Goal: Transaction & Acquisition: Obtain resource

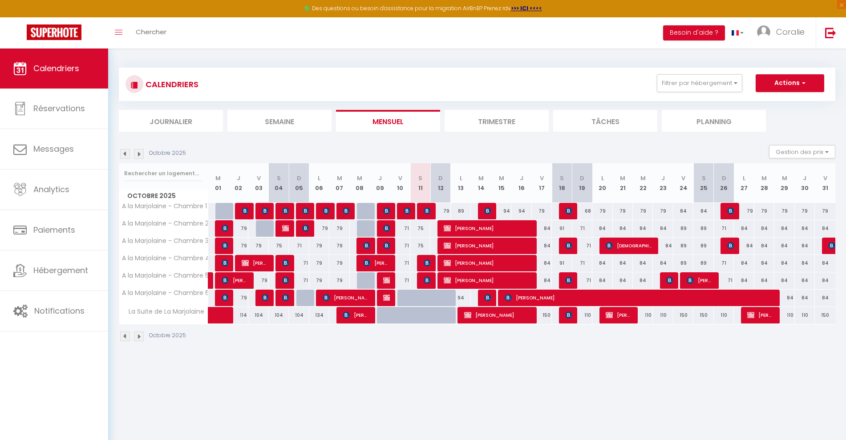
select select
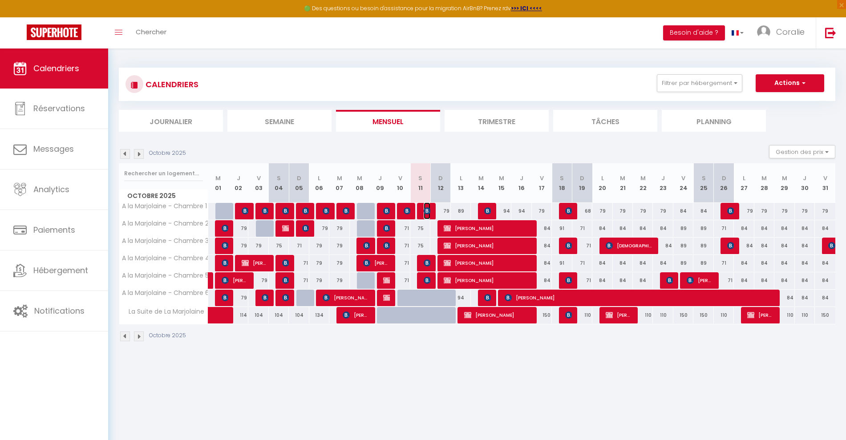
click at [427, 209] on img at bounding box center [427, 210] width 7 height 7
select select "OK"
select select "0"
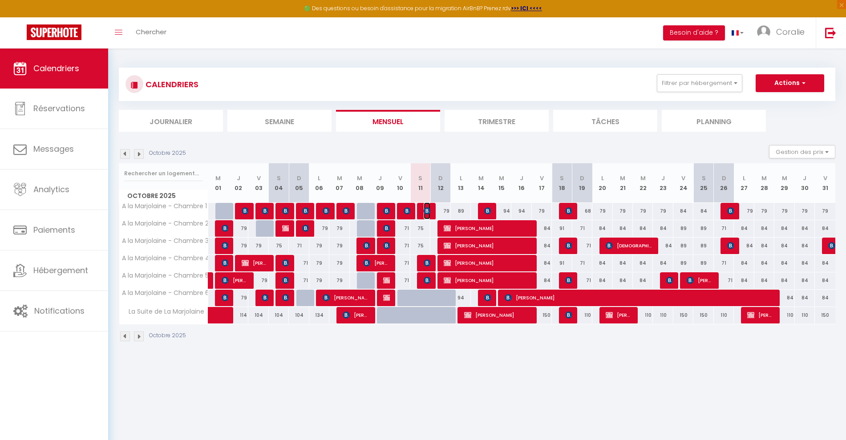
select select "1"
select select
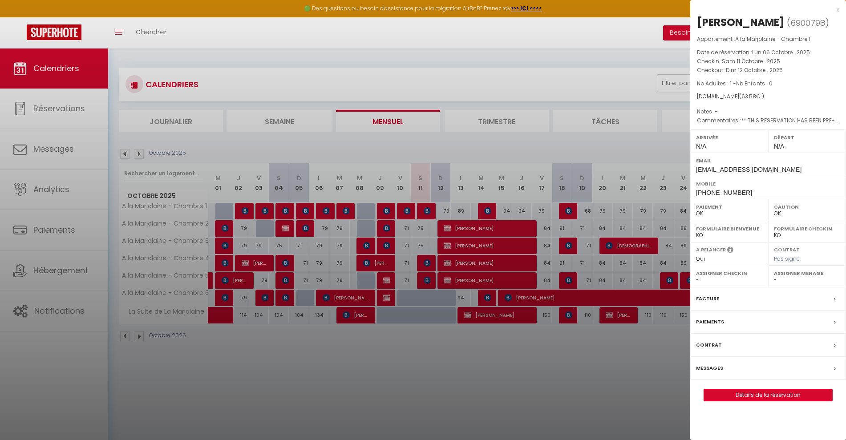
click at [428, 261] on div at bounding box center [423, 220] width 846 height 440
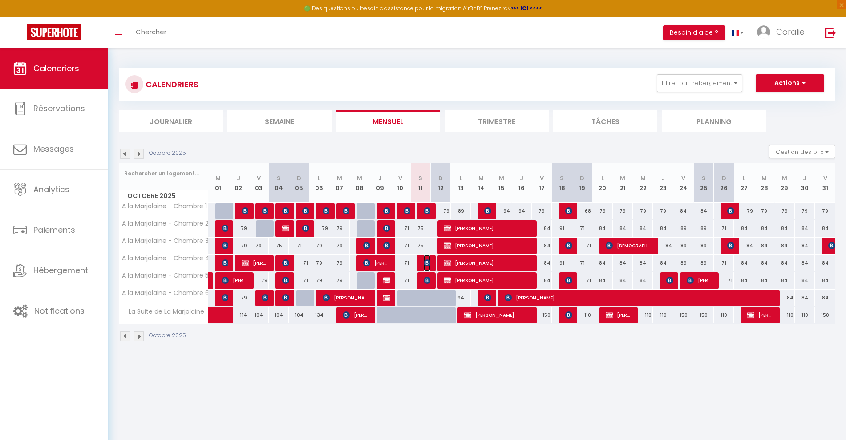
click at [428, 261] on img at bounding box center [427, 262] width 7 height 7
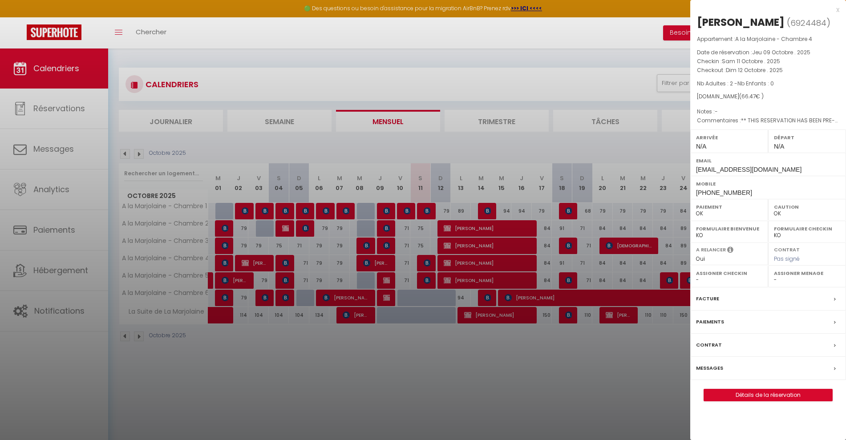
click at [425, 278] on div at bounding box center [423, 220] width 846 height 440
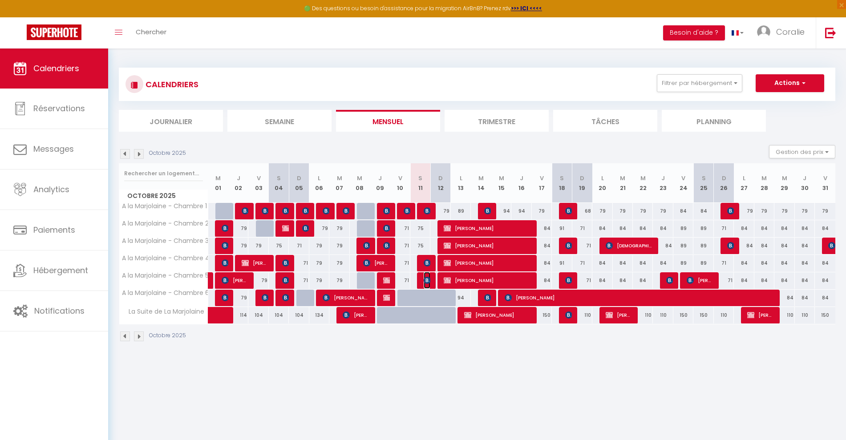
click at [425, 278] on img at bounding box center [427, 280] width 7 height 7
select select "KO"
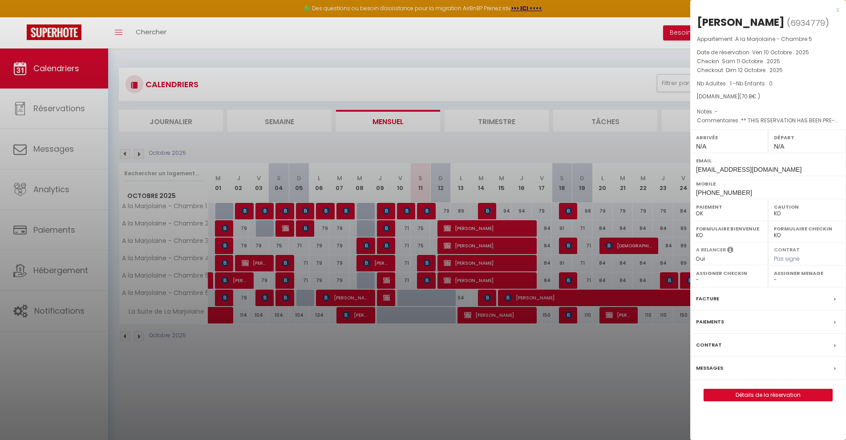
click at [720, 369] on label "Messages" at bounding box center [709, 367] width 27 height 9
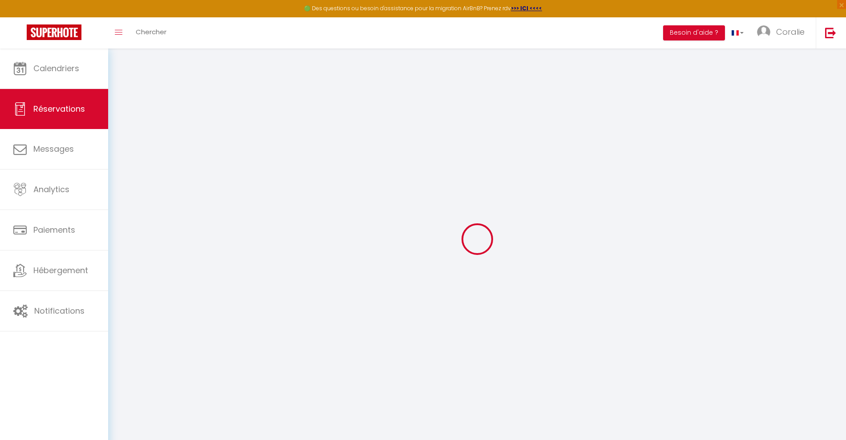
select select
checkbox input "false"
type textarea "** THIS RESERVATION HAS BEEN PRE-PAID ** I have a very large van so need room t…"
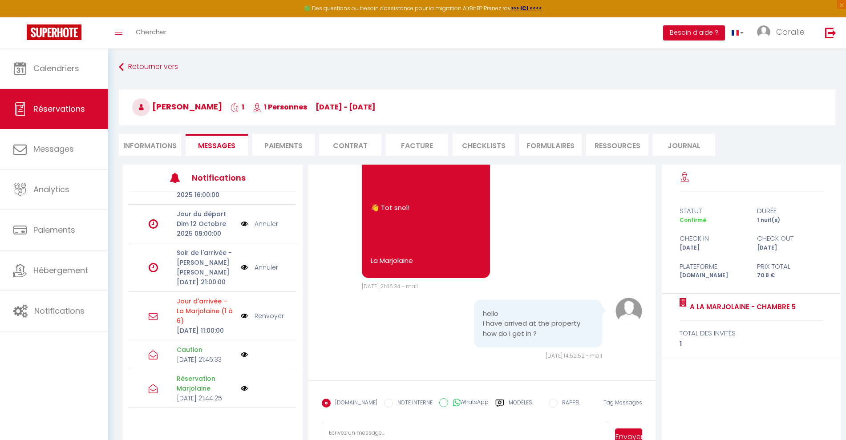
click at [282, 141] on li "Paiements" at bounding box center [283, 145] width 62 height 22
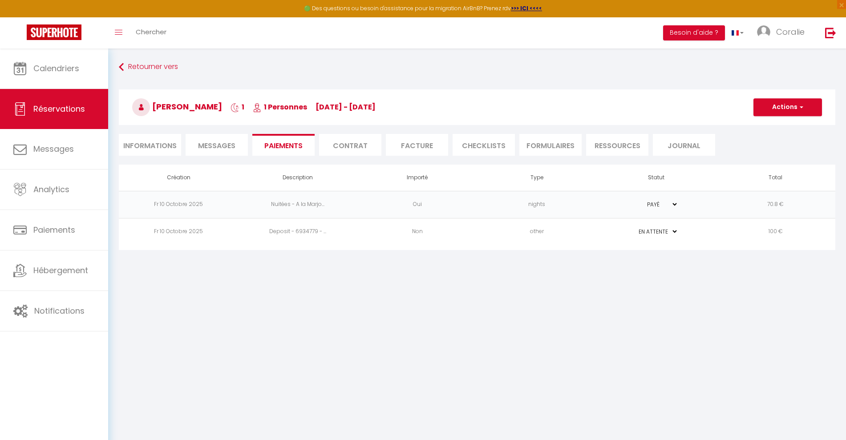
click at [284, 232] on td "Deposit - 6934779 - ..." at bounding box center [297, 231] width 119 height 27
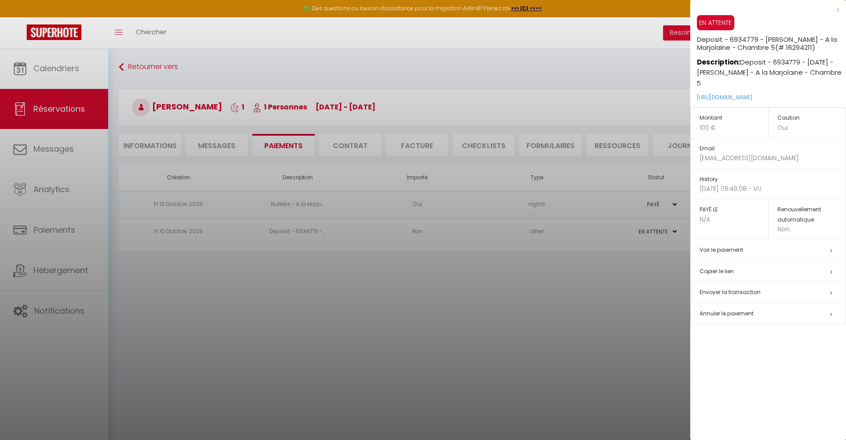
click at [280, 326] on div at bounding box center [423, 220] width 846 height 440
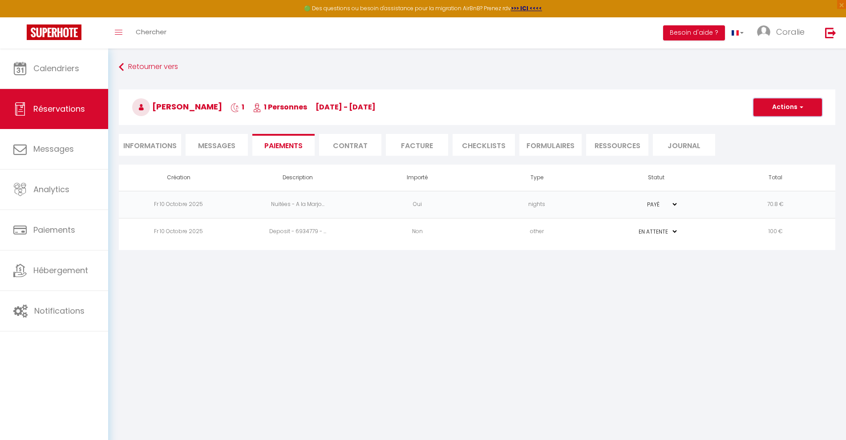
click at [787, 105] on button "Actions" at bounding box center [787, 107] width 69 height 18
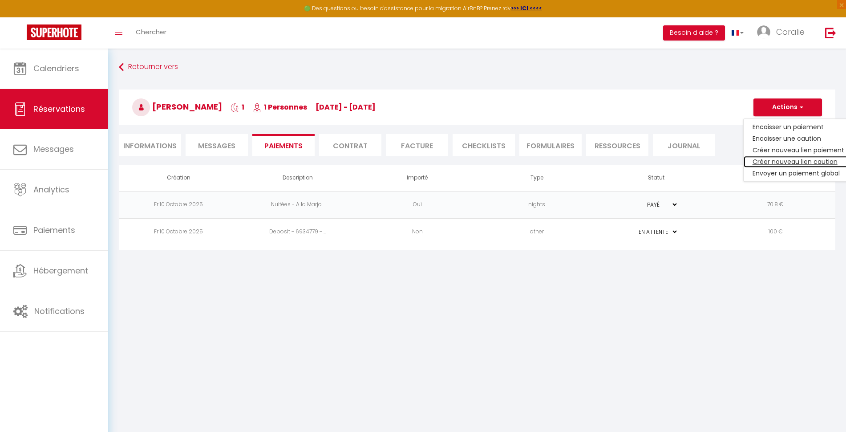
click at [789, 160] on link "Créer nouveau lien caution" at bounding box center [797, 162] width 109 height 12
select select "nights"
type input "[EMAIL_ADDRESS][DOMAIN_NAME]"
select select "14071"
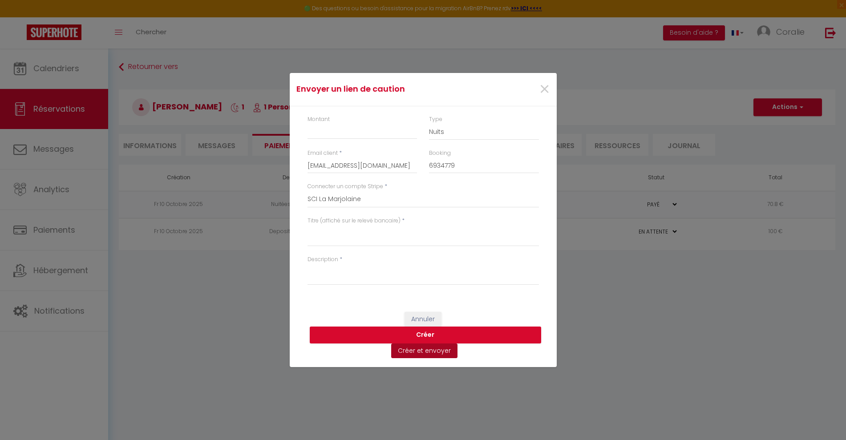
click at [420, 350] on button "Créer et envoyer" at bounding box center [424, 350] width 66 height 15
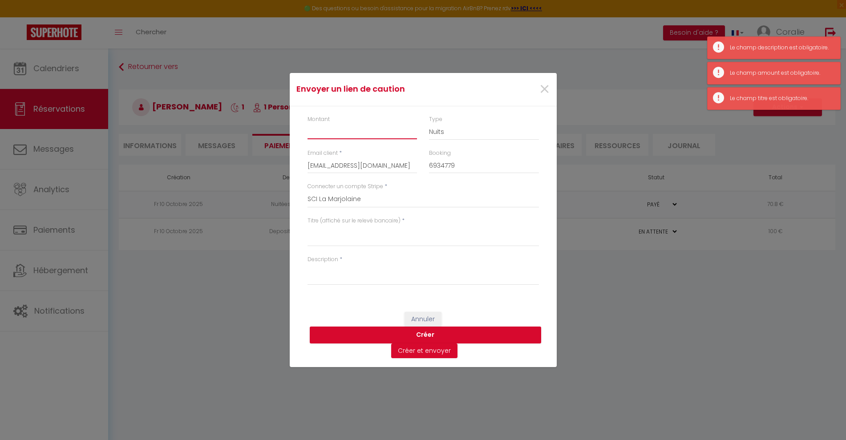
click at [343, 127] on input "Montant" at bounding box center [362, 131] width 110 height 16
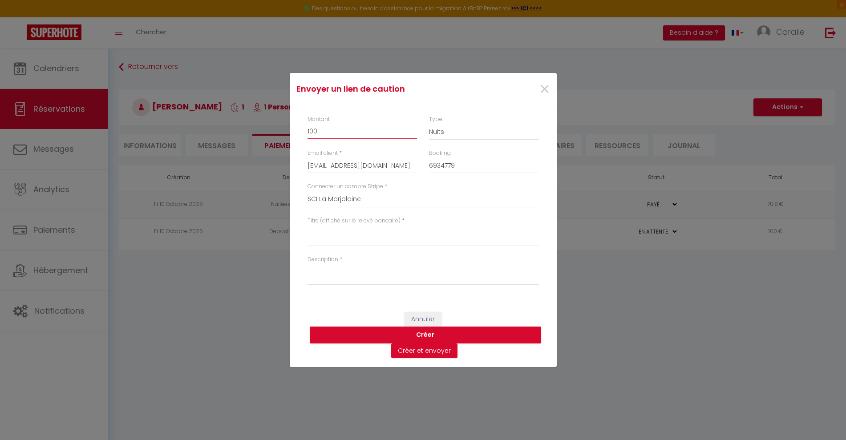
type input "100"
click at [381, 231] on textarea "Titre (affiché sur le relevé bancaire)" at bounding box center [422, 235] width 231 height 21
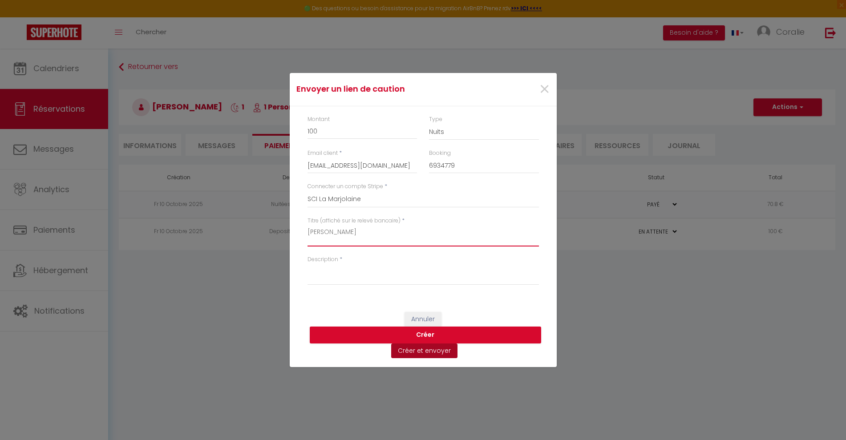
type textarea "[PERSON_NAME]"
click at [424, 351] on button "Créer et envoyer" at bounding box center [424, 350] width 66 height 15
drag, startPoint x: 366, startPoint y: 233, endPoint x: 295, endPoint y: 234, distance: 71.2
click at [295, 234] on div "Montant 100 Type Nuits Frais de ménage Taxe de séjour Autre Email client * [EMA…" at bounding box center [423, 204] width 267 height 197
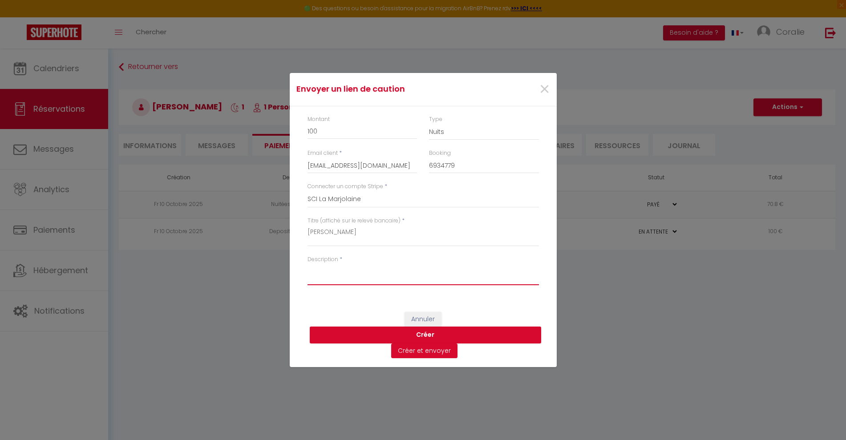
click at [324, 270] on textarea "Description" at bounding box center [422, 274] width 231 height 21
paste textarea "[PERSON_NAME]"
type textarea "[PERSON_NAME]"
click at [424, 351] on button "Créer et envoyer" at bounding box center [424, 350] width 66 height 15
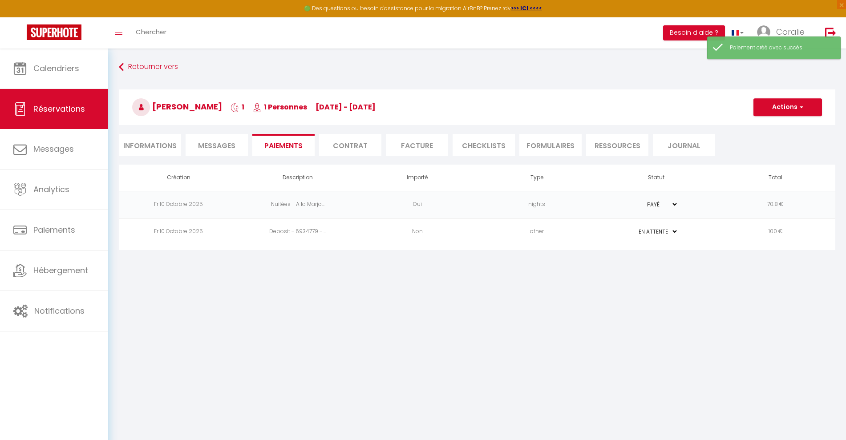
type input "[EMAIL_ADDRESS][DOMAIN_NAME]"
type input "Deposit request"
type textarea "Hi, We invite you to click on the link below to make the deposit: Title : [PERS…"
select select "0"
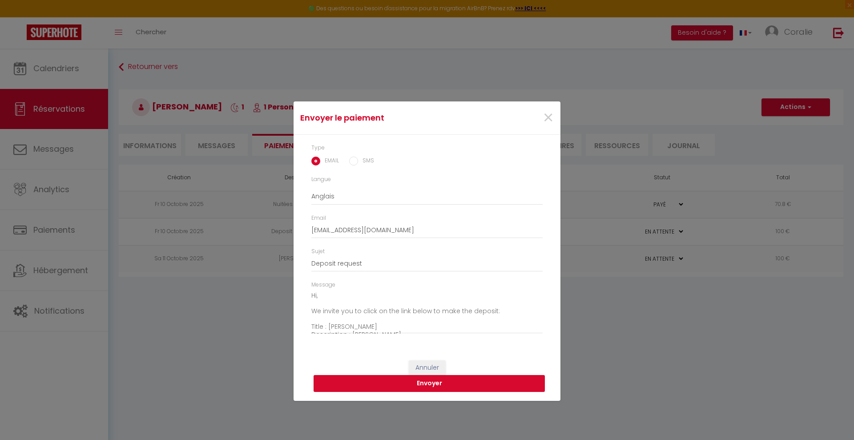
click at [429, 383] on button "Envoyer" at bounding box center [429, 383] width 231 height 17
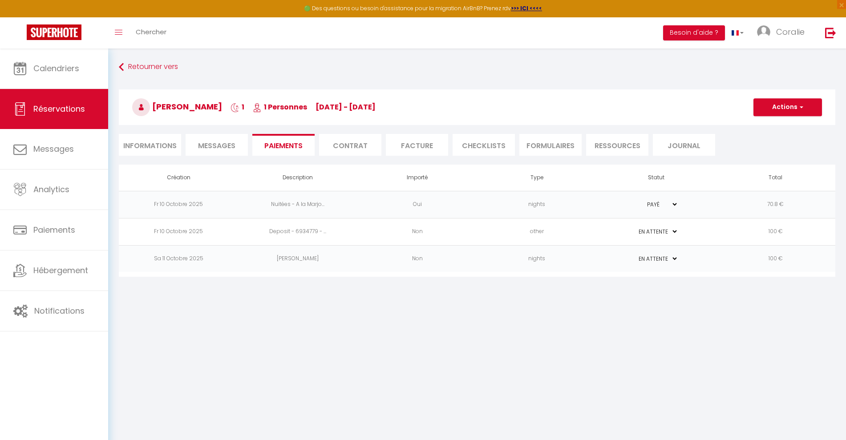
click at [299, 257] on td "[PERSON_NAME]" at bounding box center [297, 258] width 119 height 27
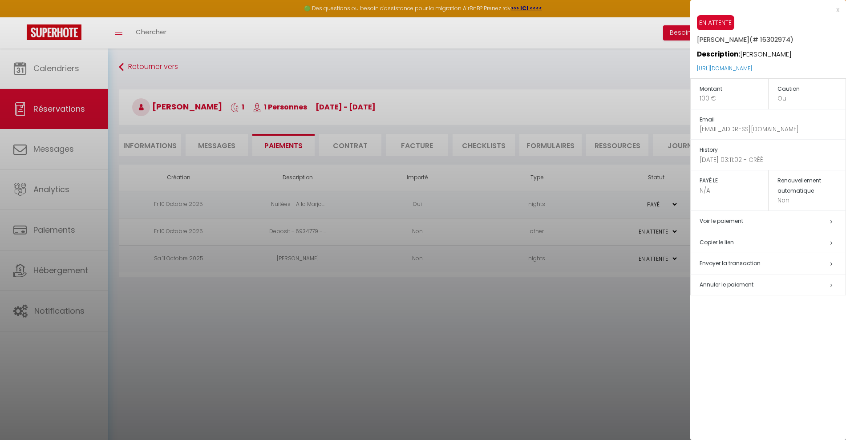
click at [786, 367] on div "x EN ATTENTE [PERSON_NAME] (# 16302974) Description: [PERSON_NAME] [URL][DOMAIN…" at bounding box center [768, 220] width 156 height 440
